Goal: Check status

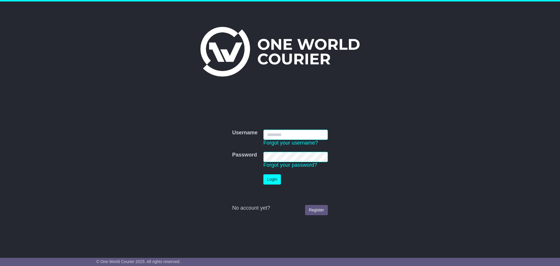
type input "**********"
click at [273, 177] on button "Login" at bounding box center [273, 179] width 18 height 10
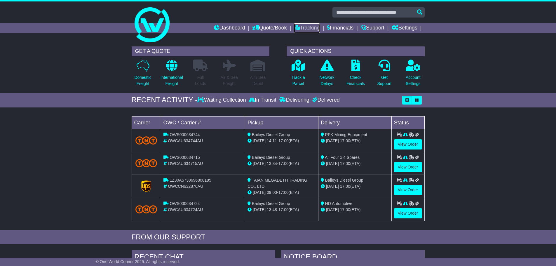
click at [300, 28] on link "Tracking" at bounding box center [307, 28] width 26 height 10
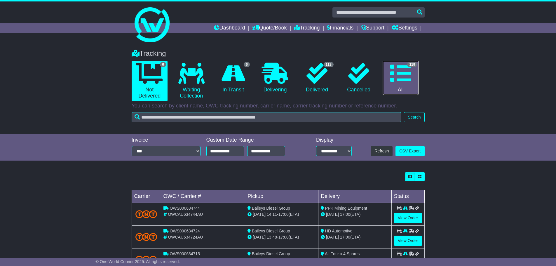
click at [404, 86] on link "119 All" at bounding box center [401, 78] width 36 height 34
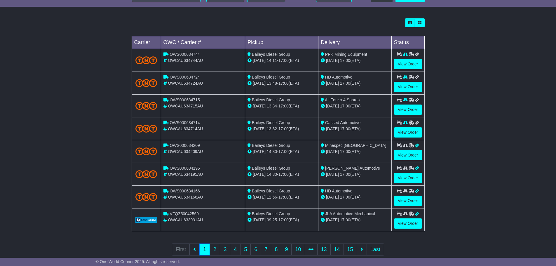
scroll to position [166, 0]
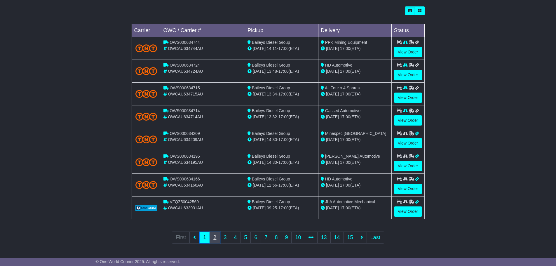
click at [215, 237] on link "2" at bounding box center [215, 237] width 11 height 12
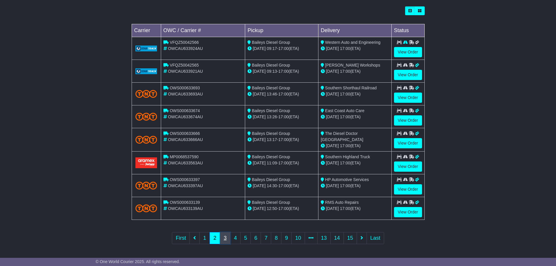
click at [226, 240] on link "3" at bounding box center [225, 238] width 11 height 12
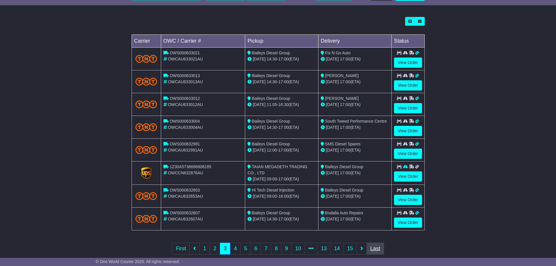
scroll to position [166, 0]
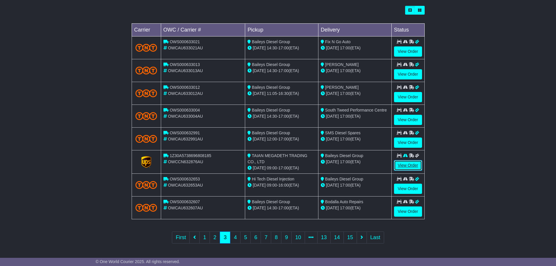
click at [399, 168] on link "View Order" at bounding box center [408, 165] width 28 height 10
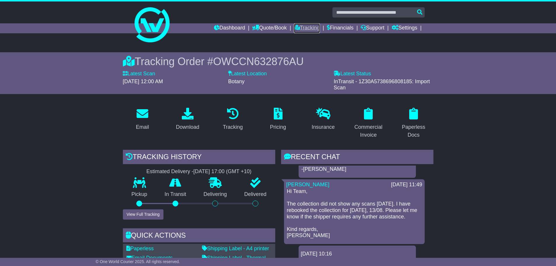
click at [305, 27] on link "Tracking" at bounding box center [307, 28] width 26 height 10
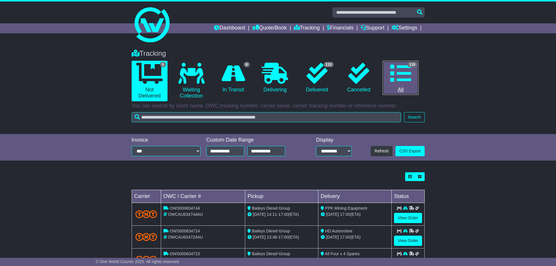
click at [392, 75] on icon at bounding box center [400, 73] width 21 height 21
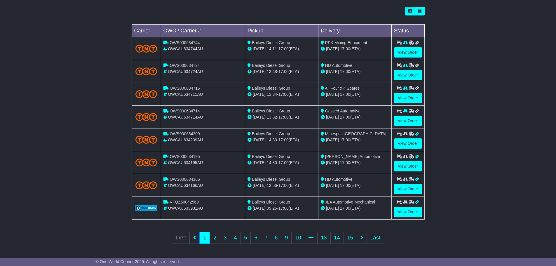
scroll to position [166, 0]
